Goal: Transaction & Acquisition: Purchase product/service

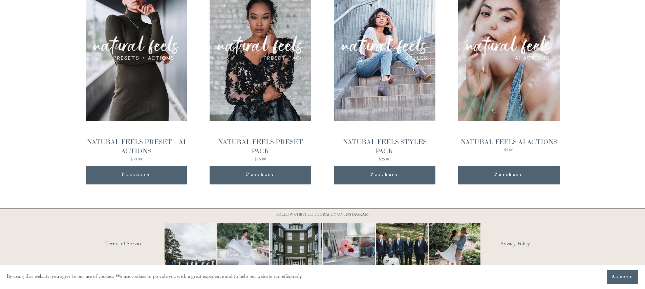
scroll to position [787, 0]
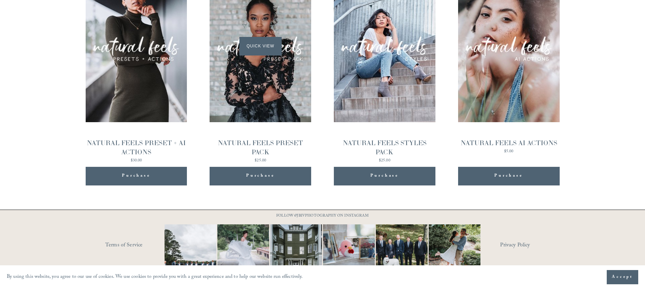
click at [239, 88] on div "Quick View" at bounding box center [260, 46] width 102 height 152
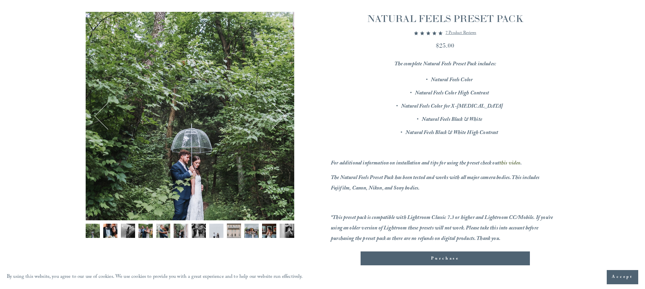
scroll to position [107, 0]
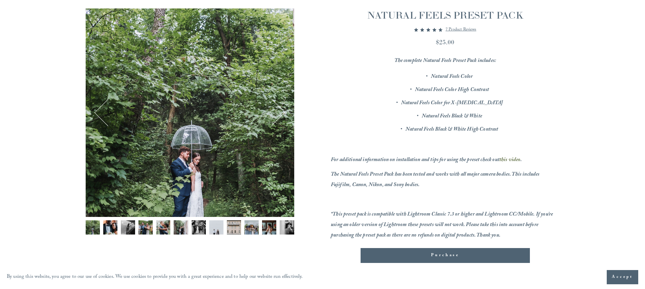
click at [249, 225] on img "Image 10 of 12" at bounding box center [251, 227] width 14 height 14
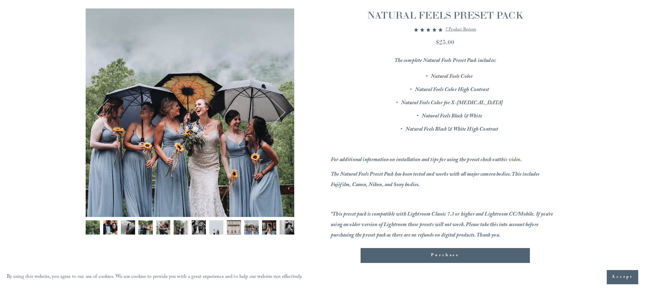
click at [262, 226] on img "Image 11 of 12" at bounding box center [269, 227] width 14 height 14
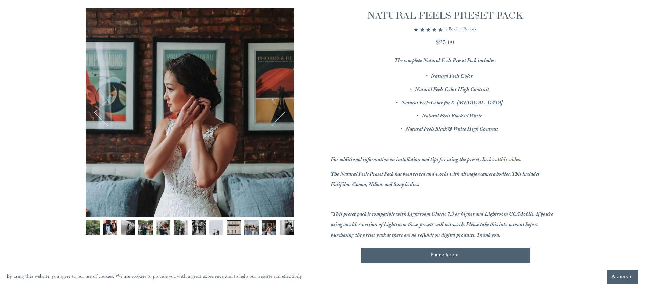
click at [277, 227] on div "Gallery thumbnails" at bounding box center [190, 229] width 208 height 18
click at [197, 226] on img "Image 7 of 12" at bounding box center [199, 227] width 14 height 14
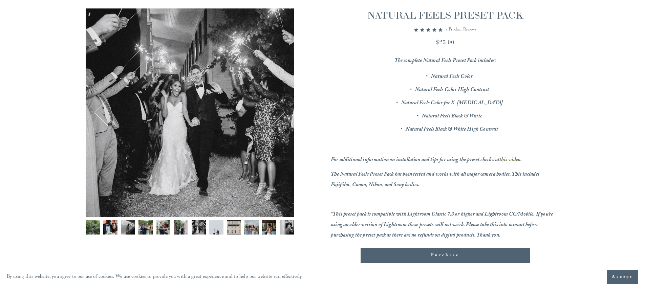
click at [176, 226] on img "Image 6 of 12" at bounding box center [181, 227] width 14 height 14
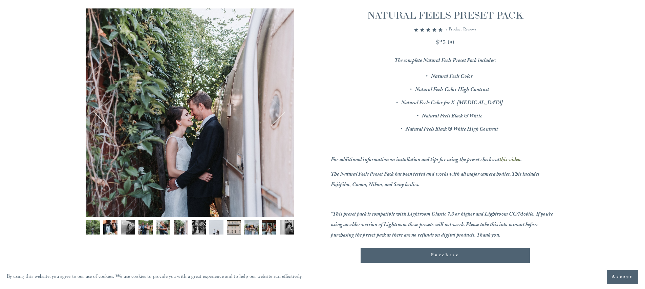
click at [162, 225] on img "Image 5 of 12" at bounding box center [163, 227] width 14 height 14
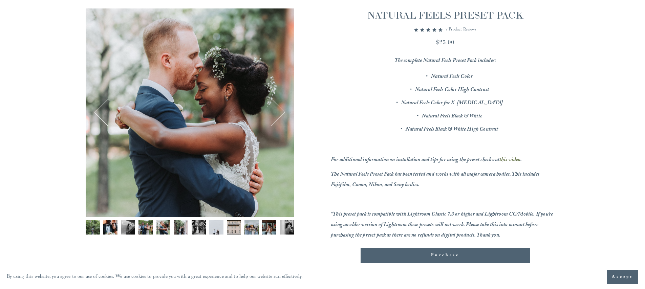
click at [141, 227] on img "Image 4 of 12" at bounding box center [145, 227] width 14 height 14
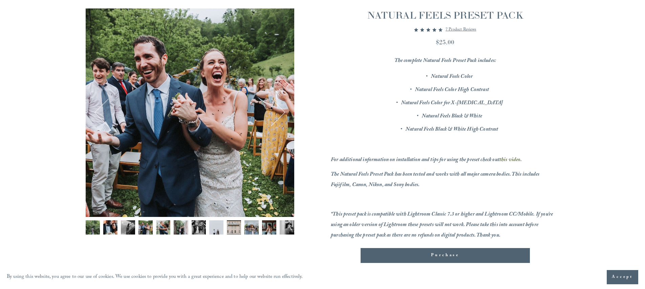
click at [124, 227] on img "Image 3 of 12" at bounding box center [128, 227] width 14 height 14
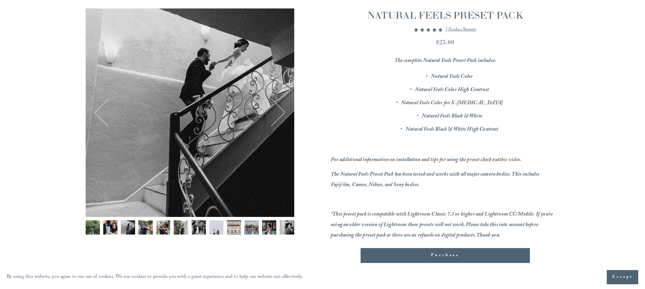
click at [107, 225] on img "Image 2 of 12" at bounding box center [110, 227] width 14 height 14
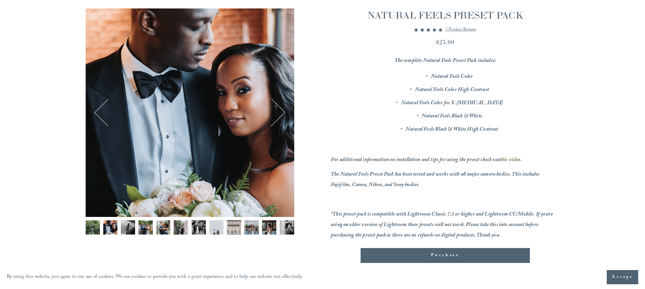
click at [88, 225] on img "Image 1 of 12" at bounding box center [93, 227] width 14 height 14
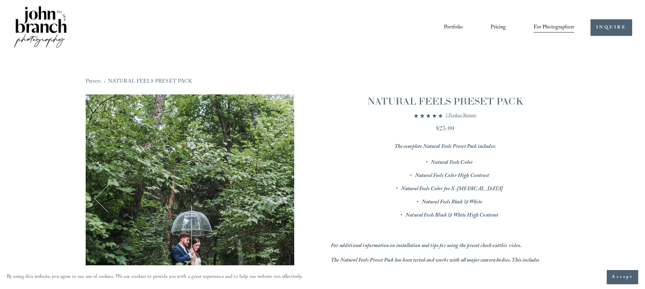
scroll to position [0, 0]
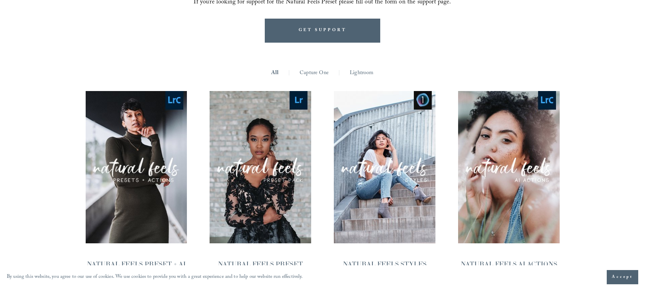
scroll to position [712, 0]
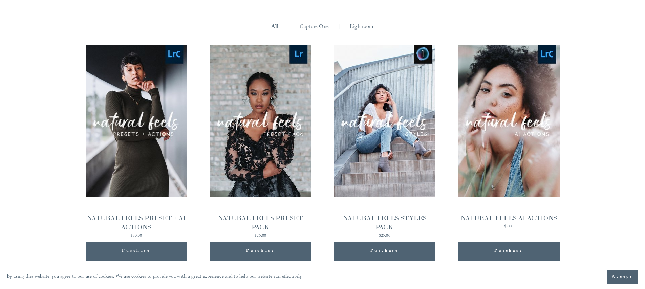
click at [141, 213] on div "NATURAL FEELS PRESET + AI ACTIONS" at bounding box center [137, 222] width 102 height 18
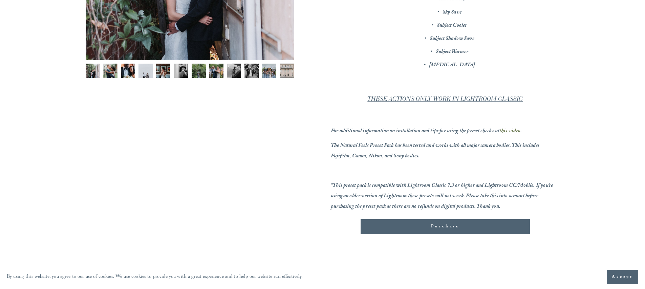
scroll to position [158, 0]
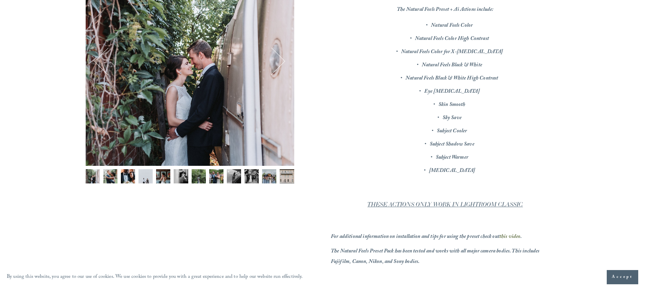
click at [215, 176] on img "Image 8 of 12" at bounding box center [216, 176] width 14 height 14
